Goal: Task Accomplishment & Management: Manage account settings

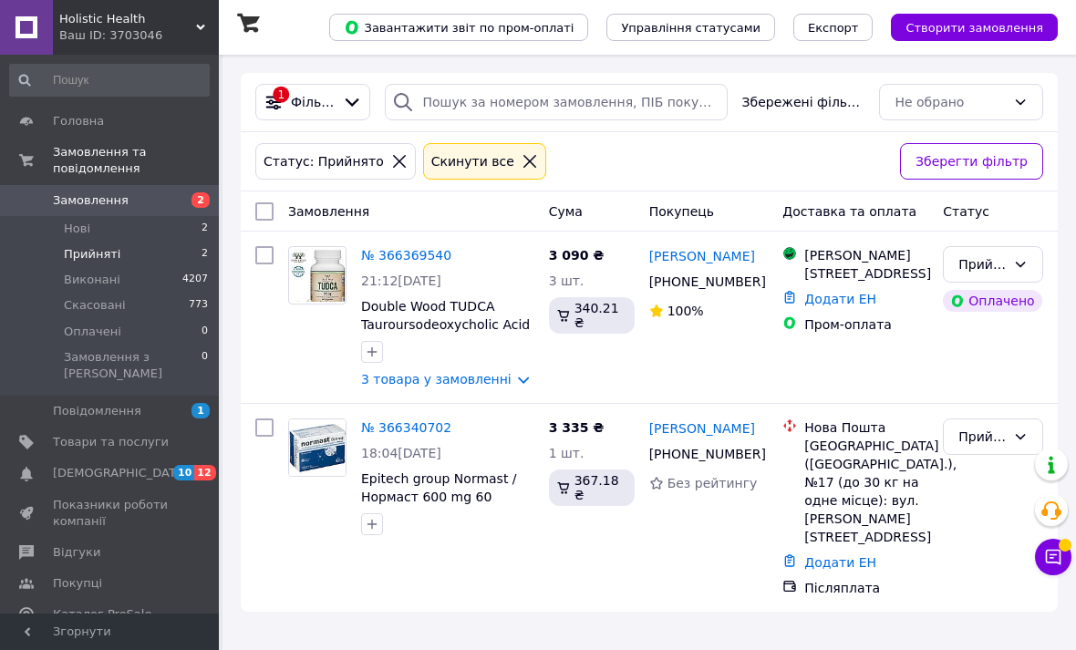
click at [156, 434] on span "Товари та послуги" at bounding box center [111, 442] width 116 height 16
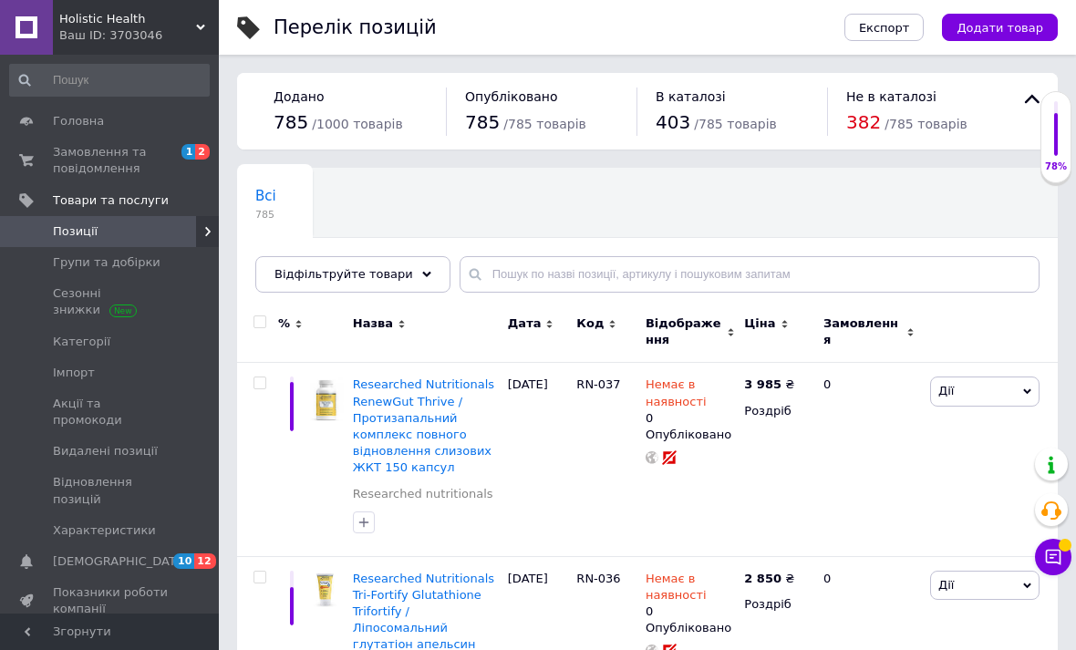
click at [125, 265] on span "Групи та добірки" at bounding box center [107, 262] width 108 height 16
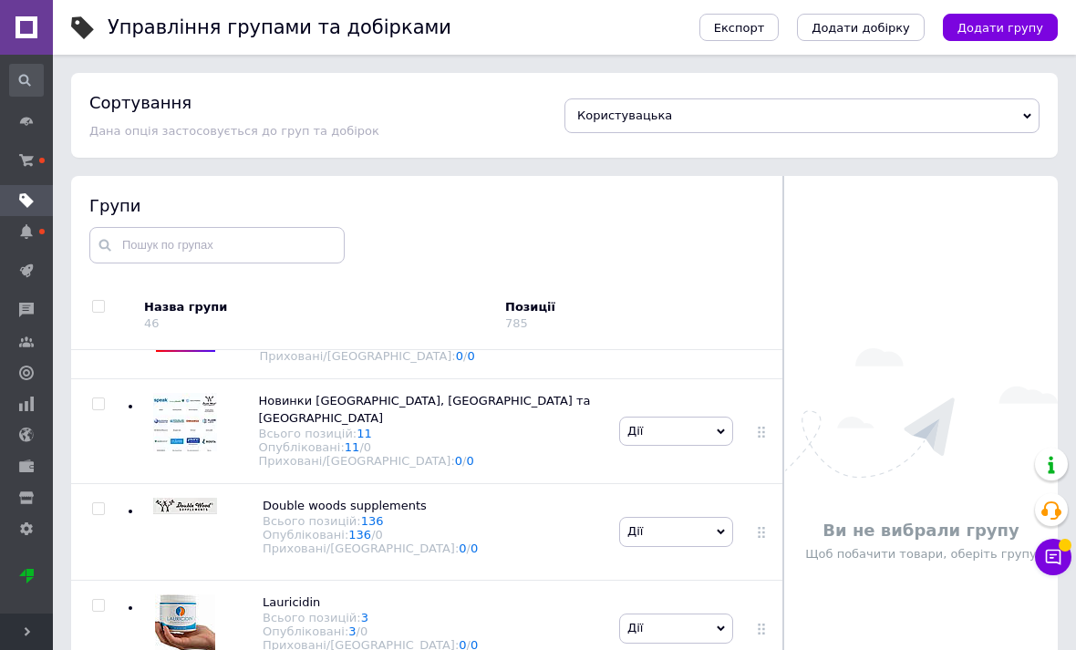
scroll to position [747, 0]
click at [365, 508] on span "Double woods supplements" at bounding box center [345, 508] width 164 height 14
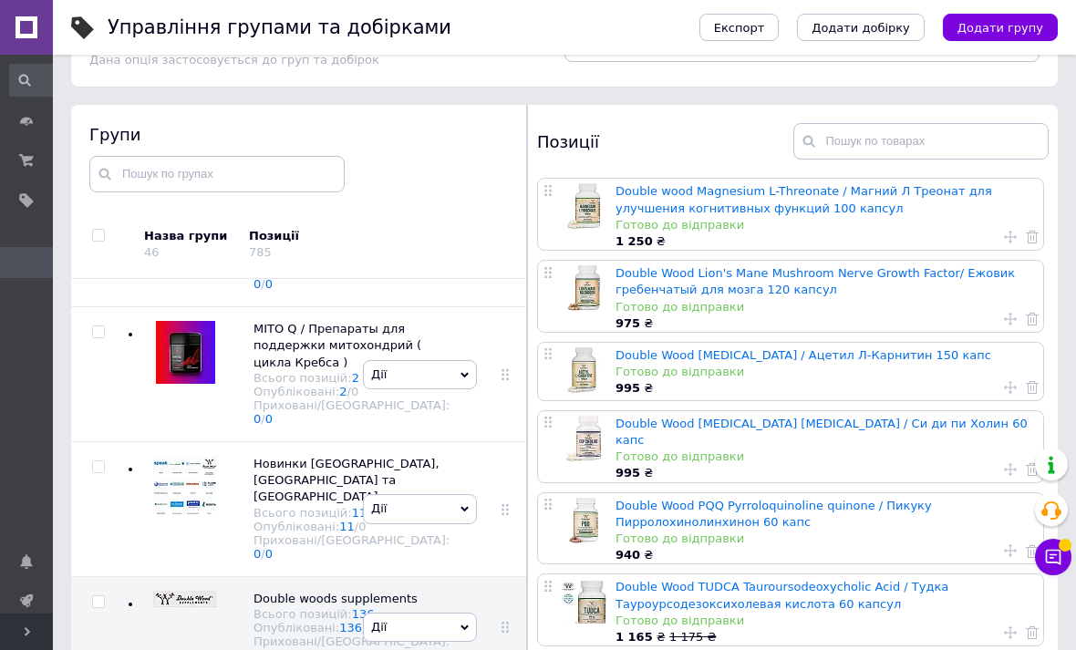
scroll to position [129, 0]
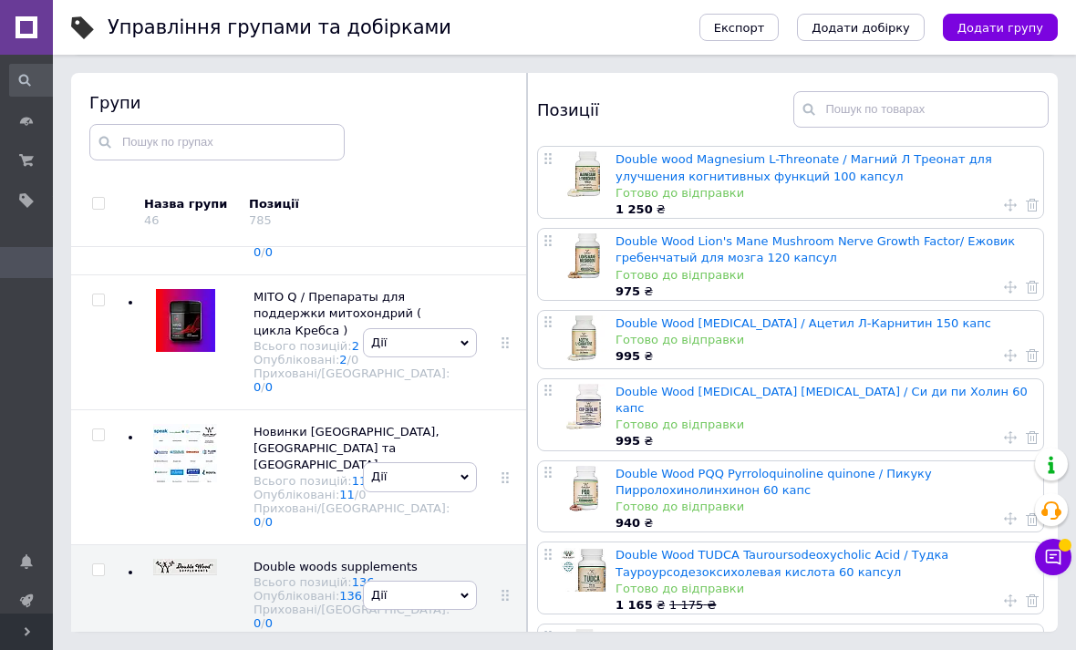
click at [817, 234] on link "Double Wood Lion's Mane Mushroom Nerve Growth Factor/ Ежовик гребенчатый для мо…" at bounding box center [815, 249] width 399 height 30
